Goal: Task Accomplishment & Management: Complete application form

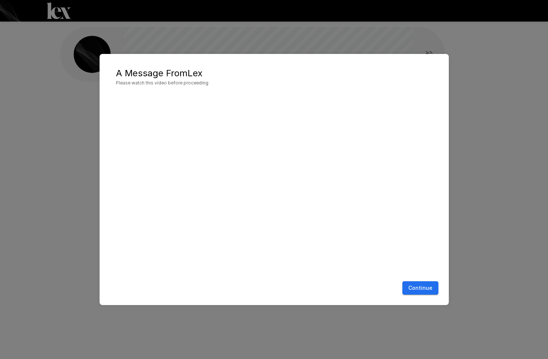
click at [418, 290] on button "Continue" at bounding box center [421, 288] width 36 height 14
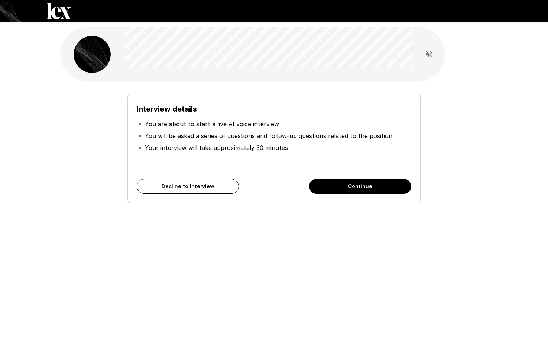
click at [349, 187] on button "Continue" at bounding box center [360, 186] width 102 height 15
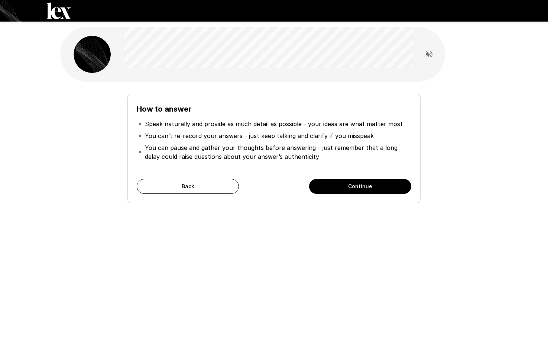
click at [363, 188] on button "Continue" at bounding box center [360, 186] width 102 height 15
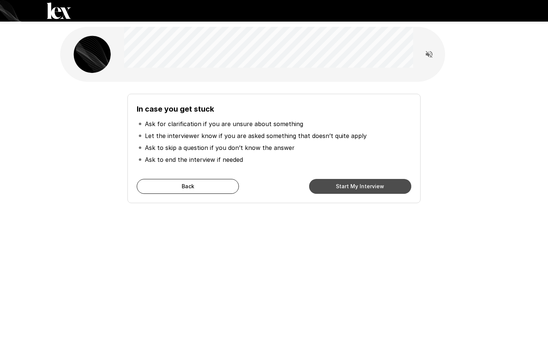
click at [350, 183] on button "Start My Interview" at bounding box center [360, 186] width 102 height 15
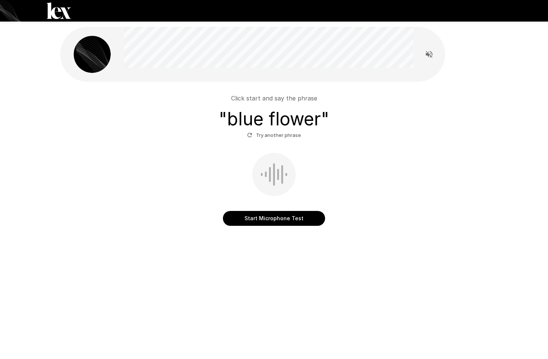
click at [272, 217] on button "Start Microphone Test" at bounding box center [274, 218] width 102 height 15
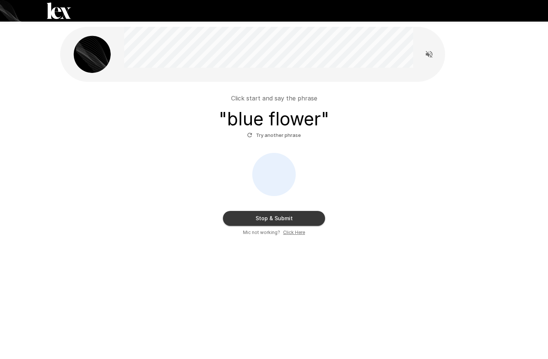
click at [283, 136] on button "Try another phrase" at bounding box center [274, 135] width 58 height 12
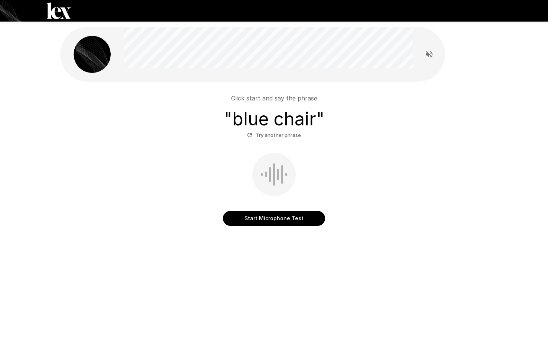
click at [275, 221] on button "Start Microphone Test" at bounding box center [274, 218] width 102 height 15
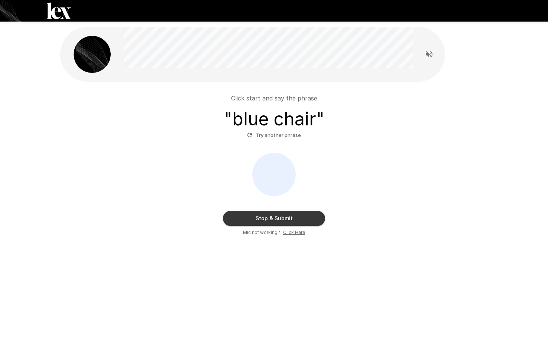
click at [303, 216] on button "Stop & Submit" at bounding box center [274, 218] width 102 height 15
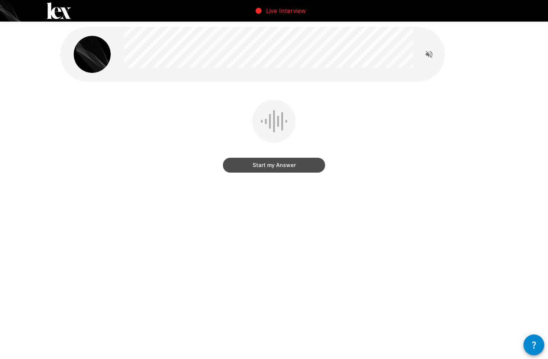
click at [275, 166] on button "Start my Answer" at bounding box center [274, 165] width 102 height 15
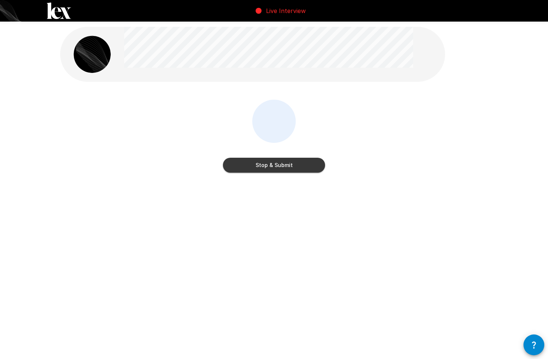
click at [275, 166] on button "Stop & Submit" at bounding box center [274, 165] width 102 height 15
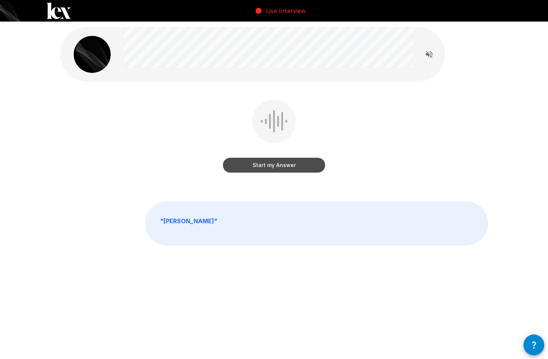
click at [277, 168] on button "Start my Answer" at bounding box center [274, 165] width 102 height 15
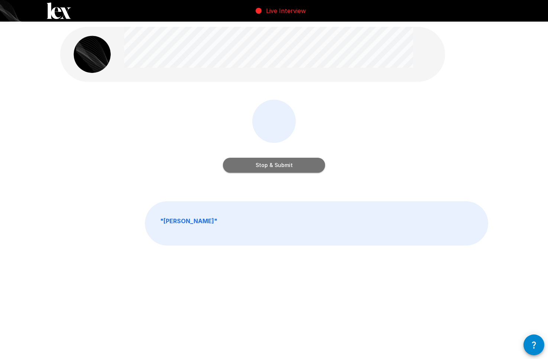
click at [278, 169] on button "Stop & Submit" at bounding box center [274, 165] width 102 height 15
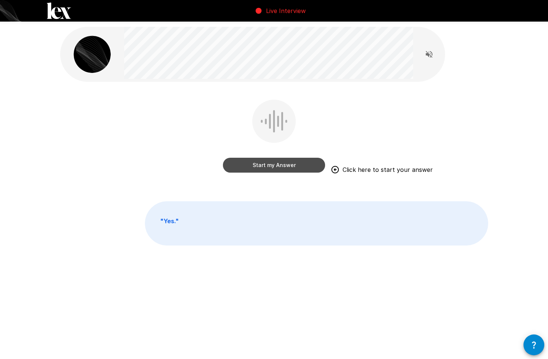
click at [285, 169] on button "Start my Answer" at bounding box center [274, 165] width 102 height 15
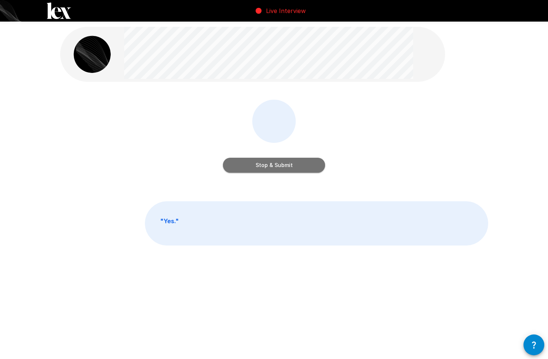
click at [285, 169] on button "Stop & Submit" at bounding box center [274, 165] width 102 height 15
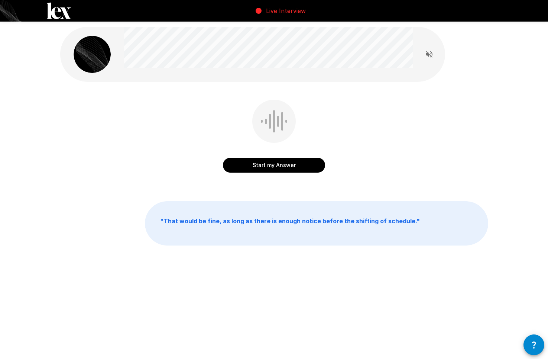
click at [284, 168] on button "Start my Answer" at bounding box center [274, 165] width 102 height 15
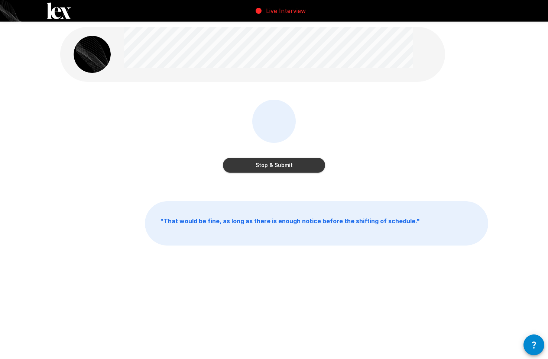
click at [284, 168] on button "Stop & Submit" at bounding box center [274, 165] width 102 height 15
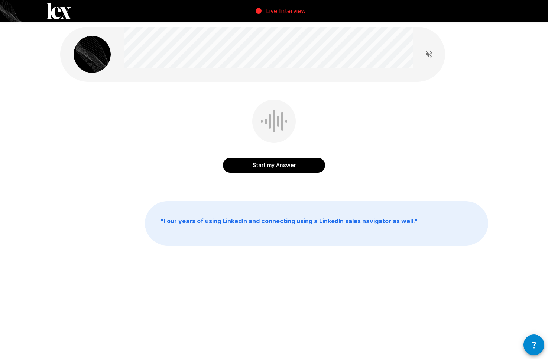
click at [290, 167] on button "Start my Answer" at bounding box center [274, 165] width 102 height 15
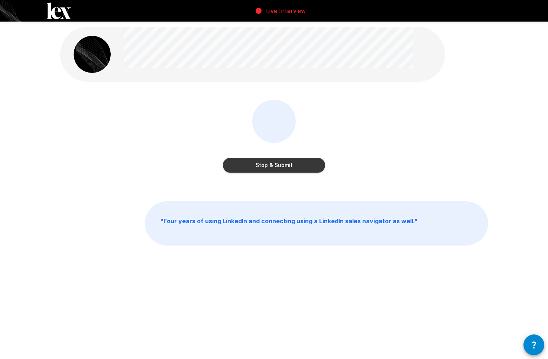
click at [290, 167] on button "Stop & Submit" at bounding box center [274, 165] width 102 height 15
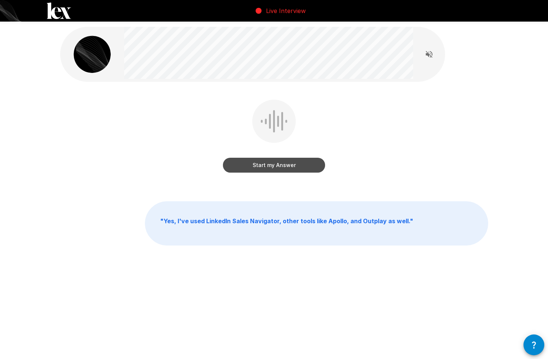
click at [279, 164] on button "Start my Answer" at bounding box center [274, 165] width 102 height 15
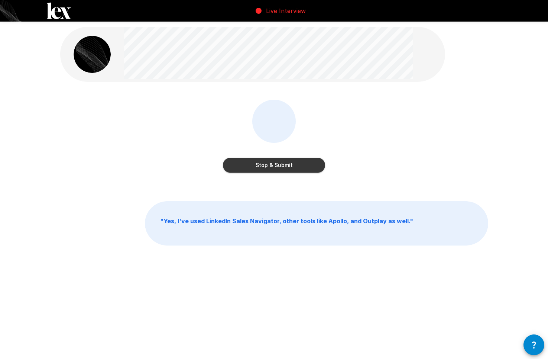
click at [291, 161] on button "Stop & Submit" at bounding box center [274, 165] width 102 height 15
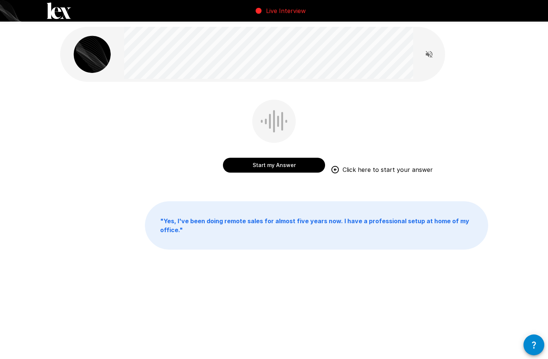
click at [291, 164] on button "Start my Answer" at bounding box center [274, 165] width 102 height 15
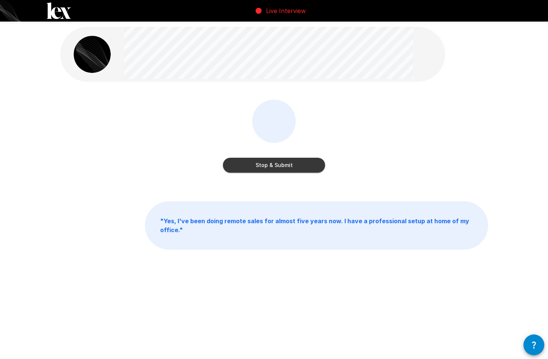
click at [291, 164] on button "Stop & Submit" at bounding box center [274, 165] width 102 height 15
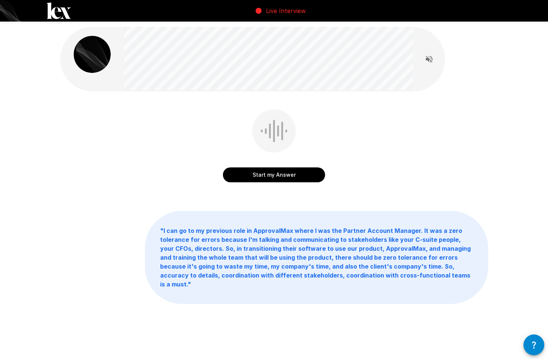
click at [292, 174] on button "Start my Answer" at bounding box center [274, 174] width 102 height 15
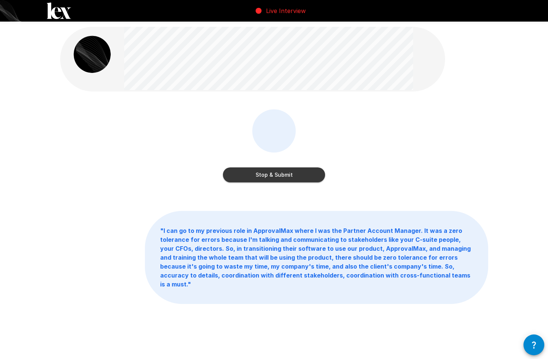
click at [292, 174] on button "Stop & Submit" at bounding box center [274, 174] width 102 height 15
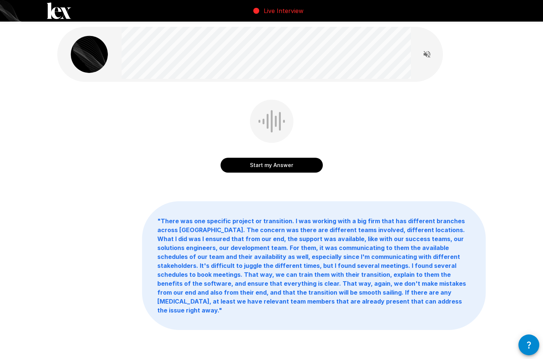
click at [291, 168] on button "Start my Answer" at bounding box center [271, 165] width 102 height 15
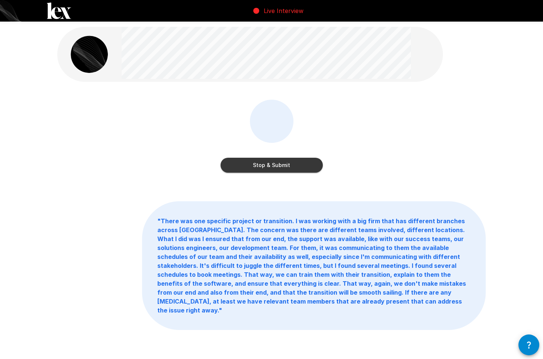
click at [291, 168] on button "Stop & Submit" at bounding box center [271, 165] width 102 height 15
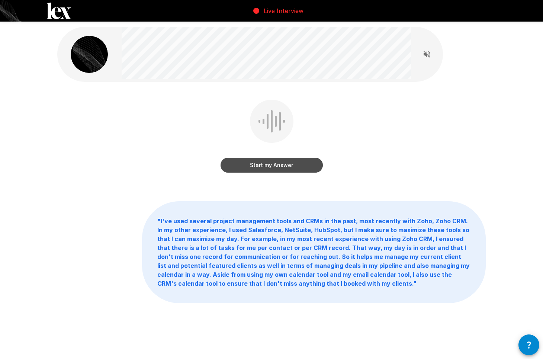
click at [291, 161] on button "Start my Answer" at bounding box center [271, 165] width 102 height 15
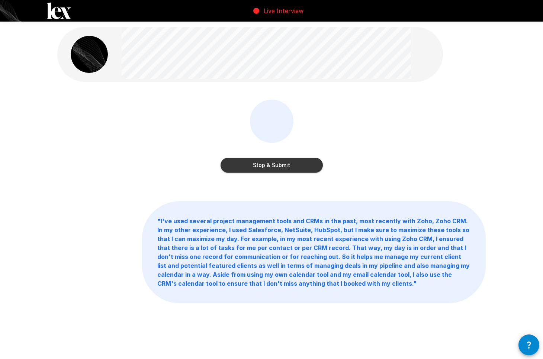
click at [291, 161] on button "Stop & Submit" at bounding box center [271, 165] width 102 height 15
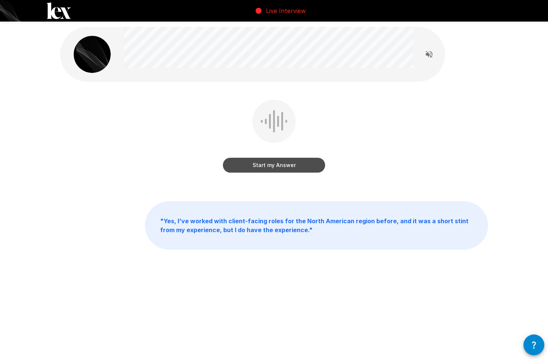
click at [270, 169] on button "Start my Answer" at bounding box center [274, 165] width 102 height 15
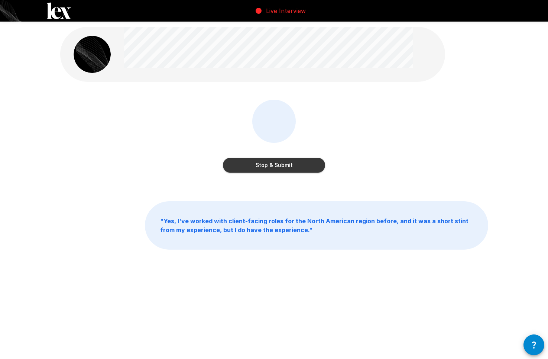
click at [276, 167] on button "Stop & Submit" at bounding box center [274, 165] width 102 height 15
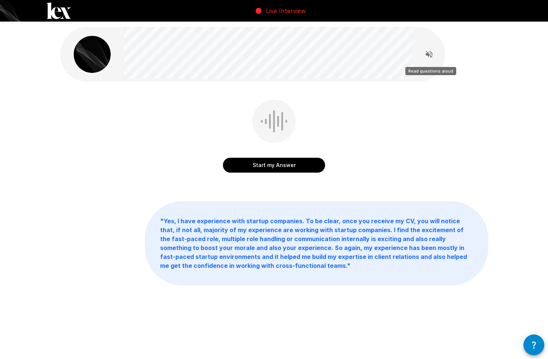
click at [432, 56] on icon "Read questions aloud" at bounding box center [429, 54] width 9 height 9
click at [283, 162] on button "Start my Answer" at bounding box center [274, 165] width 102 height 15
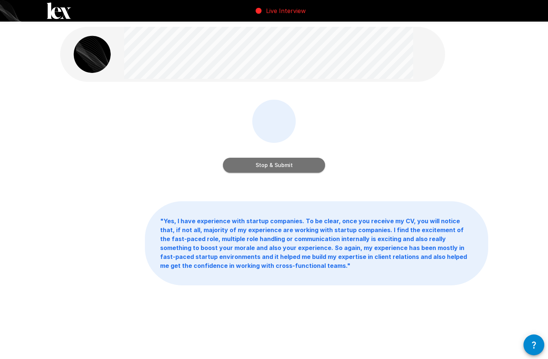
click at [284, 164] on button "Stop & Submit" at bounding box center [274, 165] width 102 height 15
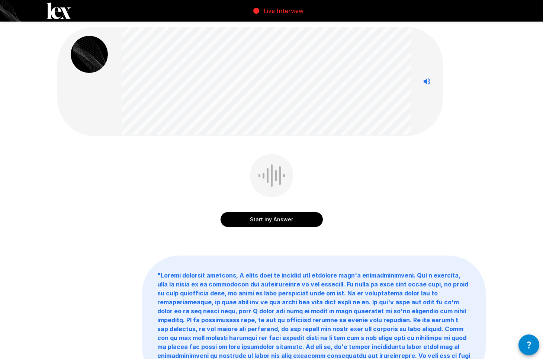
click at [146, 19] on div "Live Interview Start my Answer " "" at bounding box center [271, 221] width 543 height 443
click at [283, 219] on button "Start my Answer" at bounding box center [271, 219] width 102 height 15
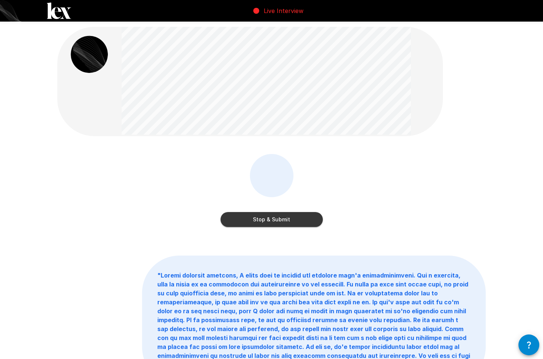
click at [278, 219] on button "Stop & Submit" at bounding box center [271, 219] width 102 height 15
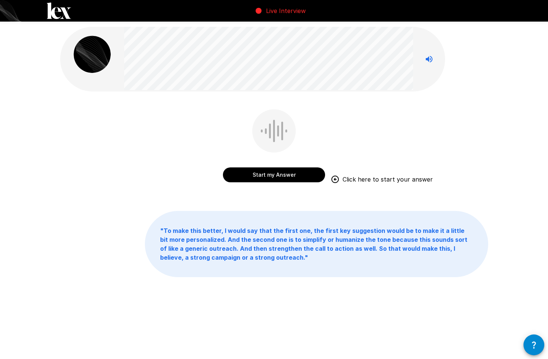
click at [285, 177] on button "Start my Answer" at bounding box center [274, 174] width 102 height 15
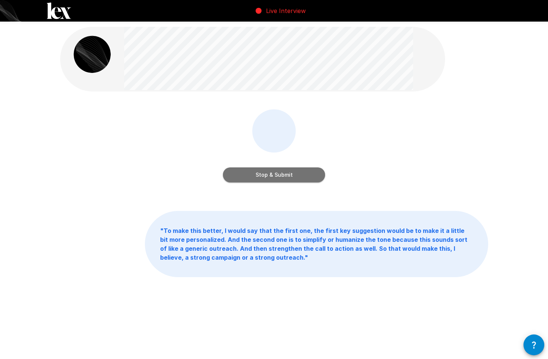
click at [313, 175] on button "Stop & Submit" at bounding box center [274, 174] width 102 height 15
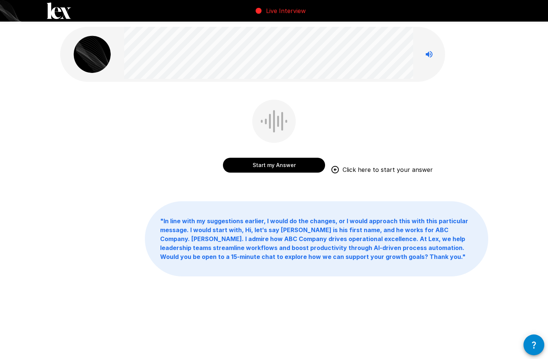
click at [301, 165] on button "Start my Answer" at bounding box center [274, 165] width 102 height 15
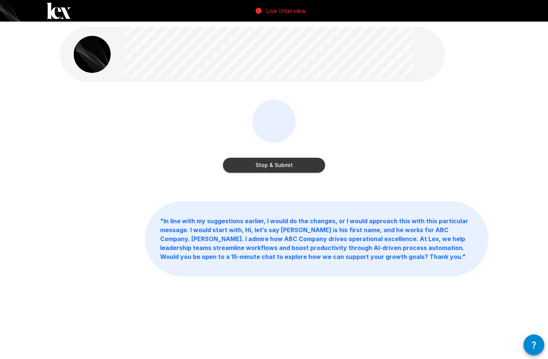
click at [291, 162] on button "Stop & Submit" at bounding box center [274, 165] width 102 height 15
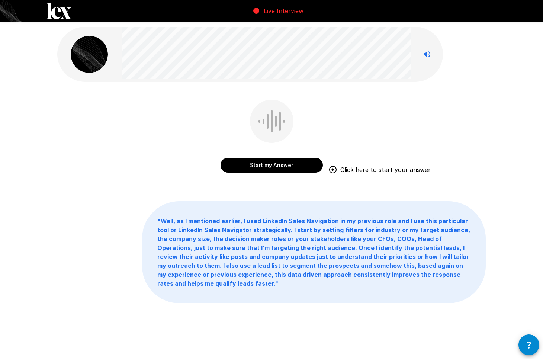
click at [264, 160] on button "Start my Answer" at bounding box center [271, 165] width 102 height 15
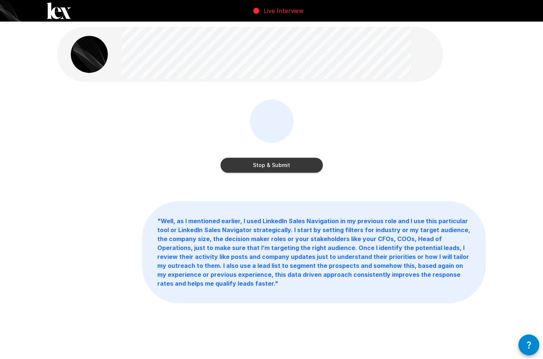
click at [285, 169] on button "Stop & Submit" at bounding box center [271, 165] width 102 height 15
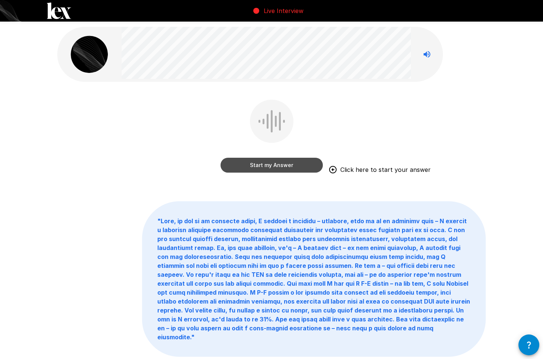
click at [277, 162] on button "Start my Answer" at bounding box center [271, 165] width 102 height 15
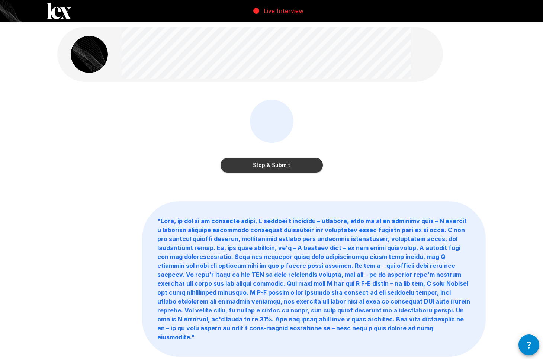
click at [288, 165] on button "Stop & Submit" at bounding box center [271, 165] width 102 height 15
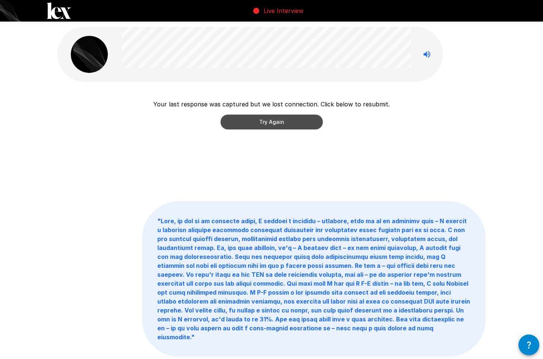
click at [281, 124] on button "Try Again" at bounding box center [271, 121] width 102 height 15
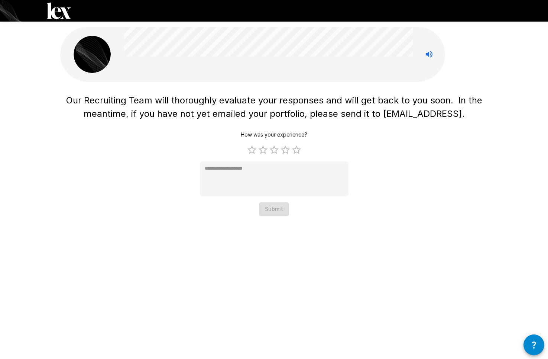
click at [398, 114] on span "Our Recruiting Team will thoroughly evaluate your responses and will get back t…" at bounding box center [275, 107] width 419 height 24
drag, startPoint x: 398, startPoint y: 114, endPoint x: 440, endPoint y: 114, distance: 41.3
click at [440, 114] on span "Our Recruiting Team will thoroughly evaluate your responses and will get back t…" at bounding box center [275, 107] width 419 height 24
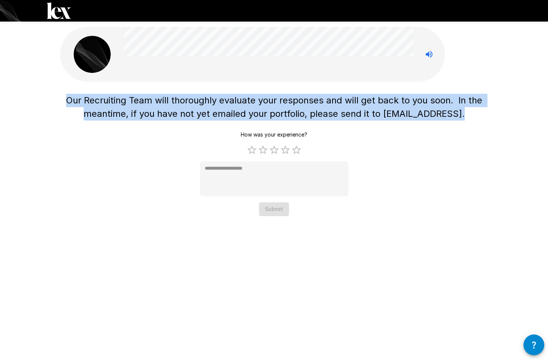
drag, startPoint x: 474, startPoint y: 116, endPoint x: 69, endPoint y: 94, distance: 405.0
click at [69, 94] on h1 "Our Recruiting Team will thoroughly evaluate your responses and will get back t…" at bounding box center [274, 107] width 428 height 27
copy span "Our Recruiting Team will thoroughly evaluate your responses and will get back t…"
click at [67, 152] on div "Our Recruiting Team will thoroughly evaluate your responses and will get back t…" at bounding box center [274, 153] width 428 height 125
click at [390, 116] on span "Our Recruiting Team will thoroughly evaluate your responses and will get back t…" at bounding box center [275, 107] width 419 height 24
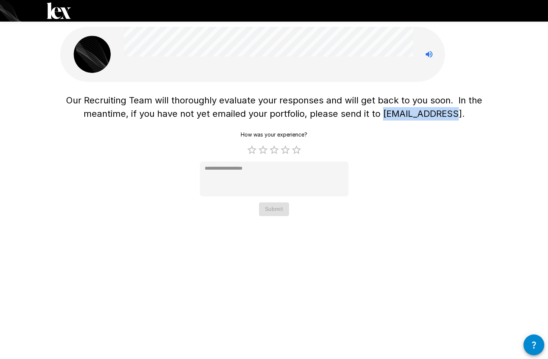
drag, startPoint x: 390, startPoint y: 116, endPoint x: 449, endPoint y: 116, distance: 59.1
click at [449, 116] on span "Our Recruiting Team will thoroughly evaluate your responses and will get back t…" at bounding box center [275, 107] width 419 height 24
type textarea "*"
